Goal: Find specific page/section: Find specific page/section

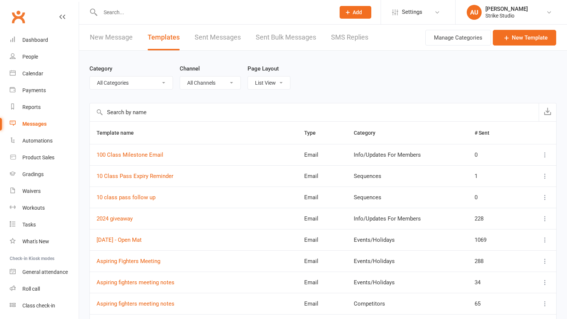
click at [119, 12] on input "text" at bounding box center [214, 12] width 232 height 10
click at [37, 46] on link "Dashboard" at bounding box center [44, 40] width 69 height 17
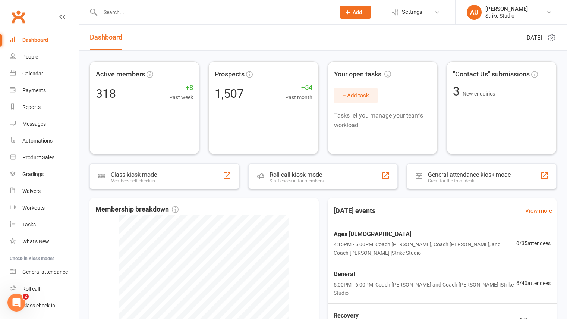
click at [540, 45] on div "[DATE]" at bounding box center [541, 38] width 31 height 26
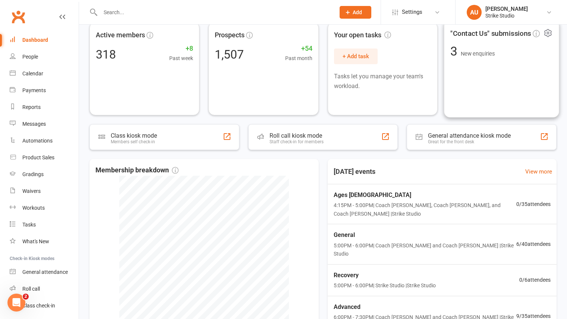
scroll to position [122, 0]
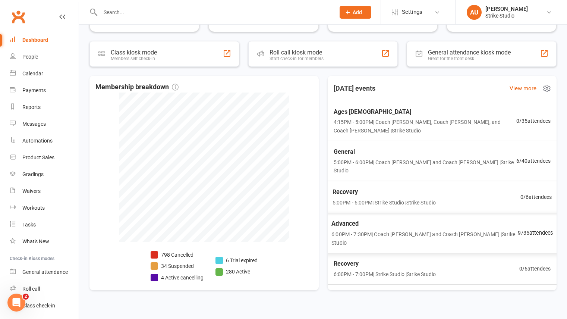
click at [439, 219] on span "Advanced" at bounding box center [425, 224] width 187 height 10
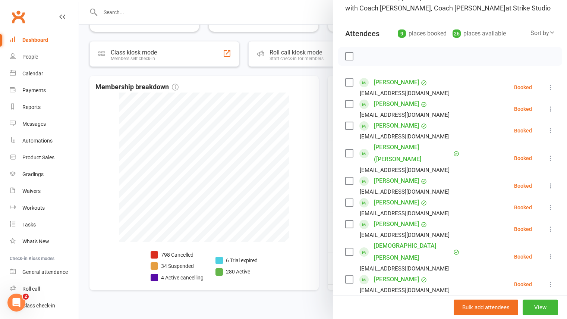
scroll to position [63, 0]
click at [397, 128] on link "[PERSON_NAME]" at bounding box center [396, 125] width 45 height 12
